Goal: Task Accomplishment & Management: Use online tool/utility

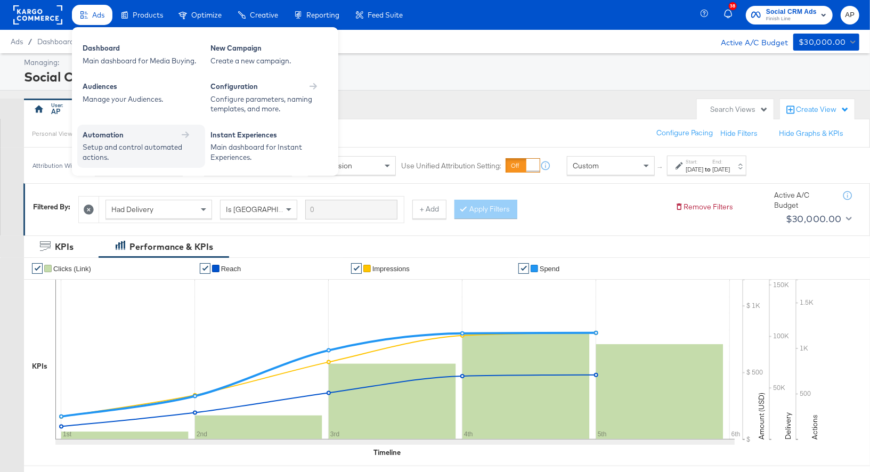
click at [148, 145] on div "Setup and control automated actions." at bounding box center [136, 152] width 107 height 20
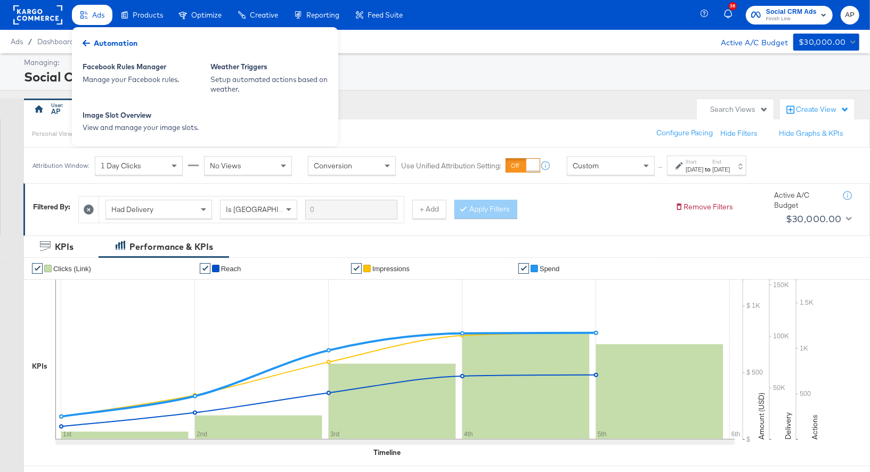
click at [87, 39] on div "Automation" at bounding box center [110, 43] width 66 height 16
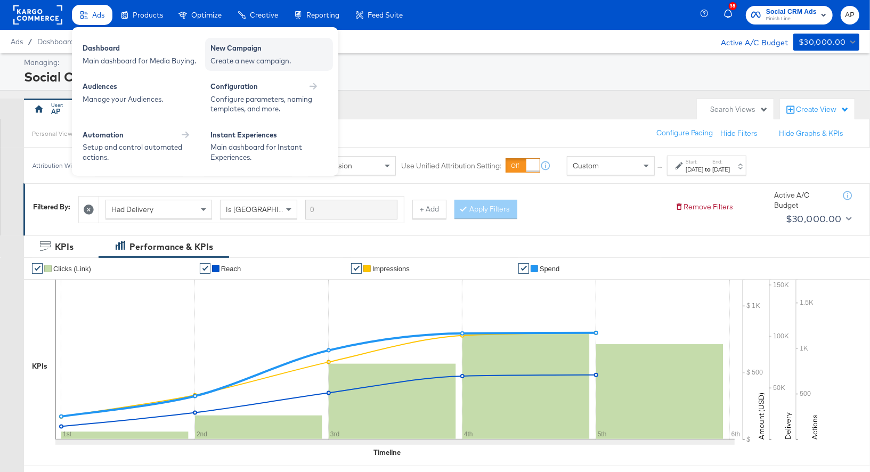
click at [242, 59] on div "Create a new campaign." at bounding box center [268, 61] width 117 height 10
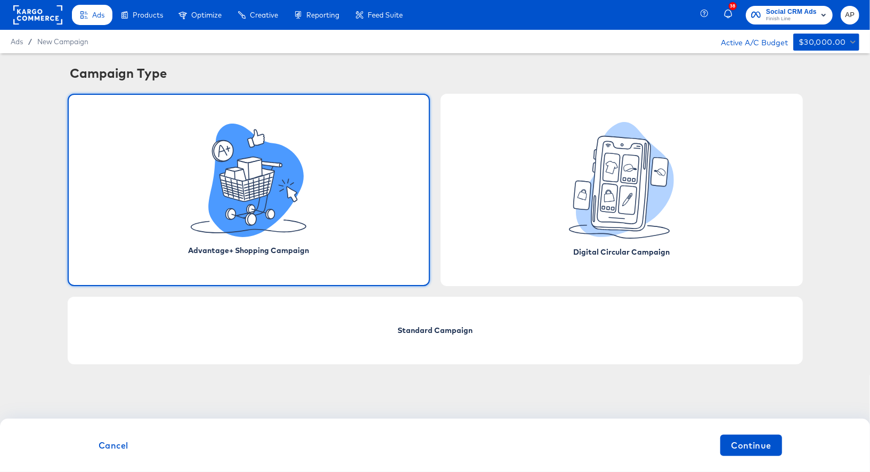
click at [43, 20] on rect at bounding box center [37, 14] width 49 height 19
click at [44, 14] on rect at bounding box center [37, 14] width 49 height 19
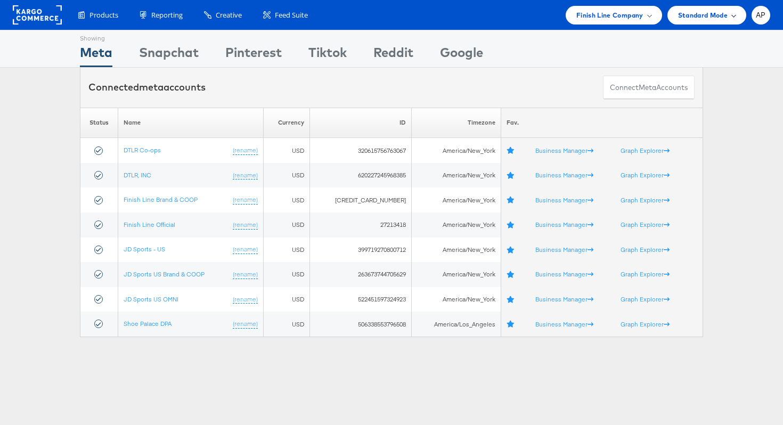
click at [738, 15] on div "Standard Mode" at bounding box center [706, 15] width 79 height 19
click at [45, 112] on div "Please Wait Loading Accounts .... Status Name Currency ID Timezone Fav. DTLR Co…" at bounding box center [391, 223] width 783 height 230
click at [629, 15] on span "Finish Line Company" at bounding box center [609, 15] width 67 height 11
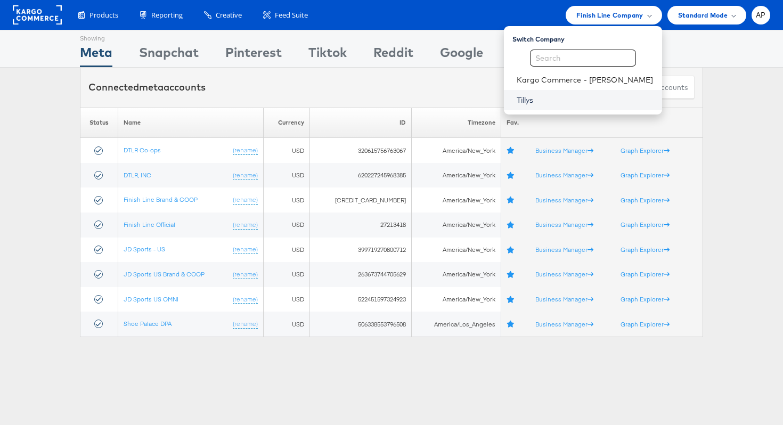
click at [536, 96] on link "Tillys" at bounding box center [585, 100] width 137 height 11
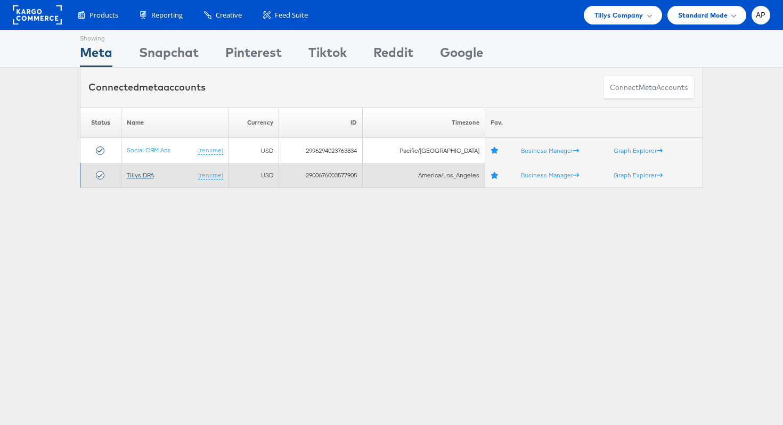
click at [140, 175] on link "Tillys DPA" at bounding box center [140, 175] width 27 height 8
